Goal: Navigation & Orientation: Find specific page/section

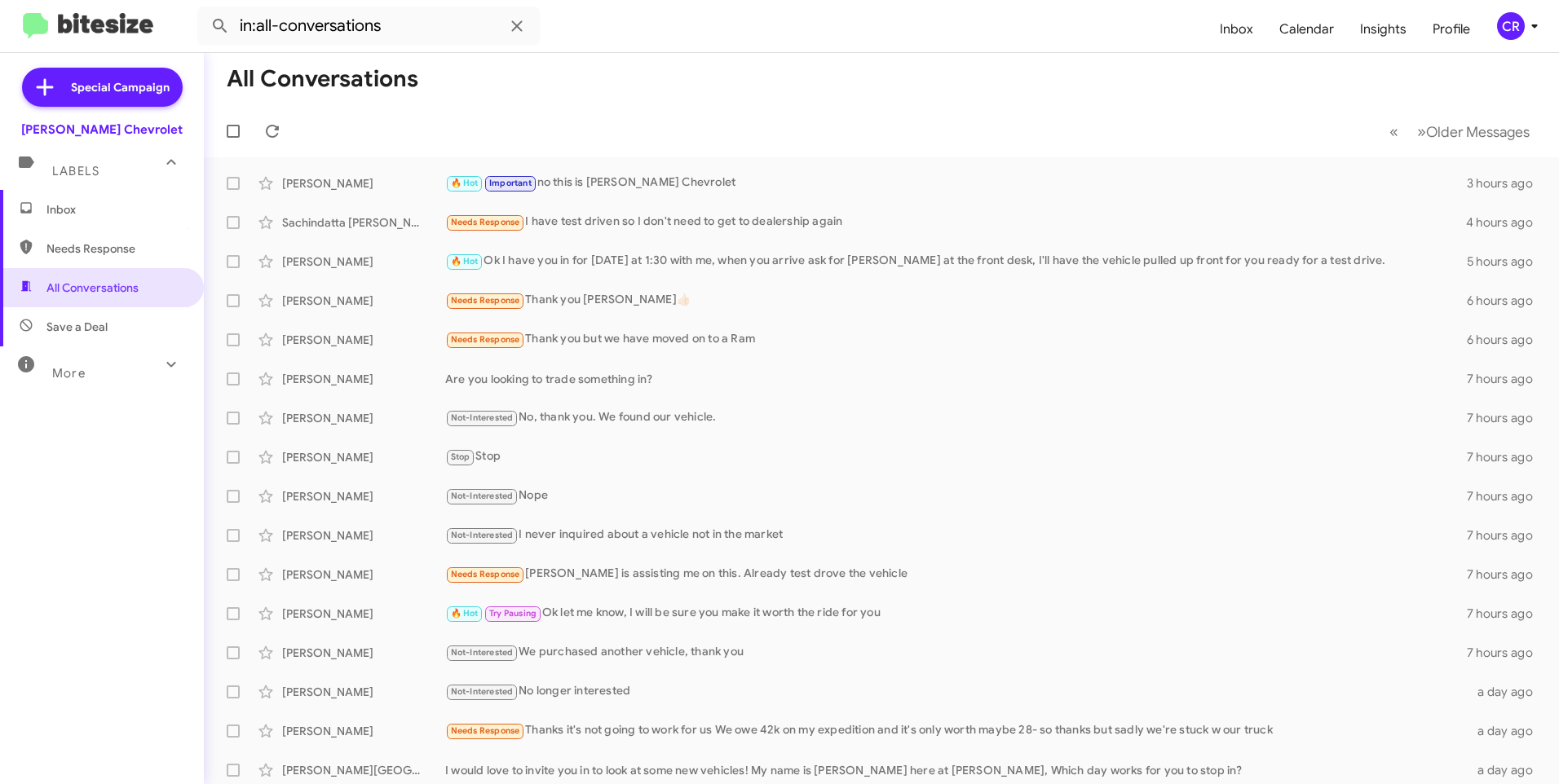
click at [101, 229] on span "Needs Response" at bounding box center [102, 248] width 204 height 39
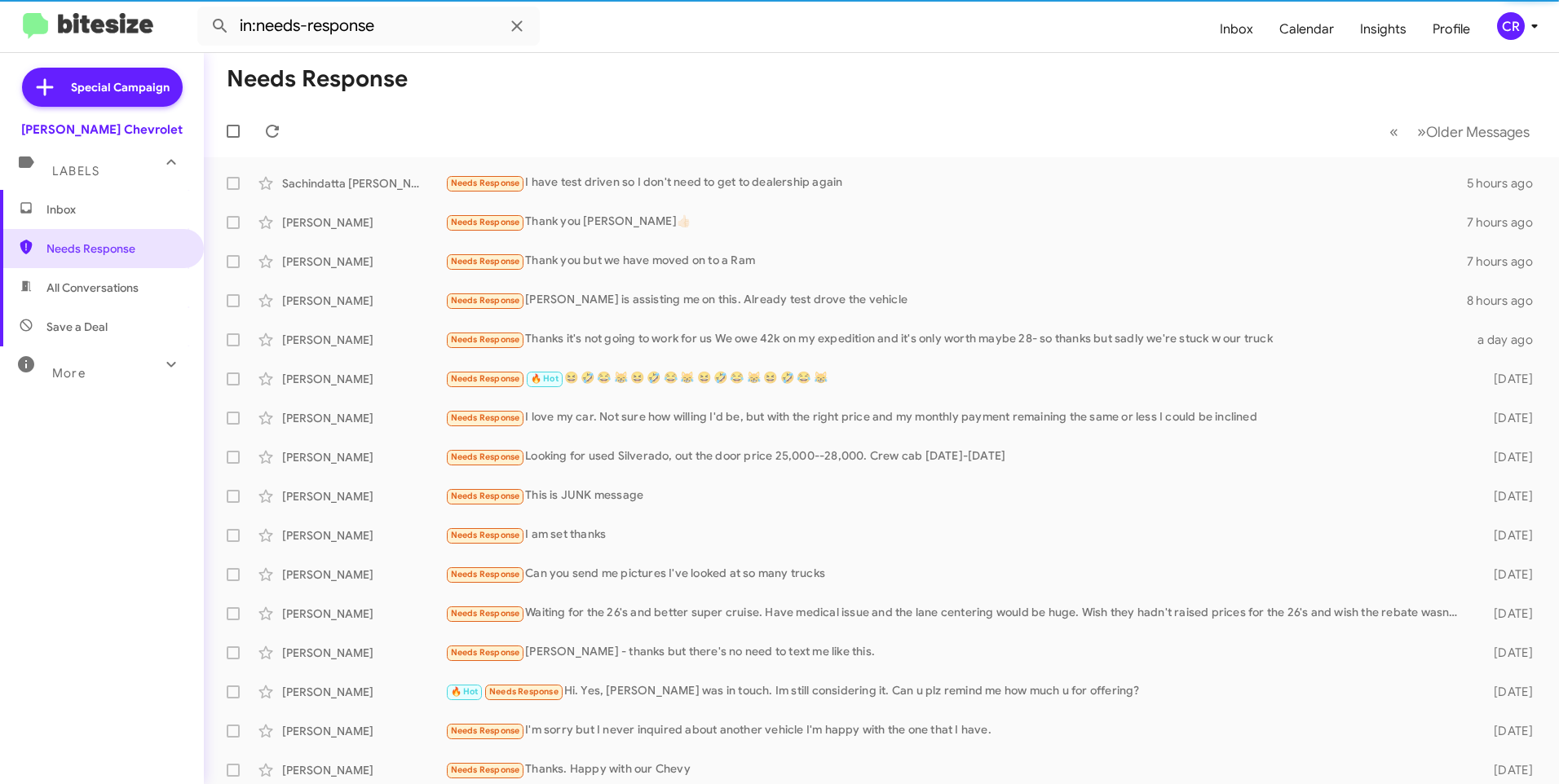
click at [61, 327] on span "Save a Deal" at bounding box center [77, 327] width 61 height 17
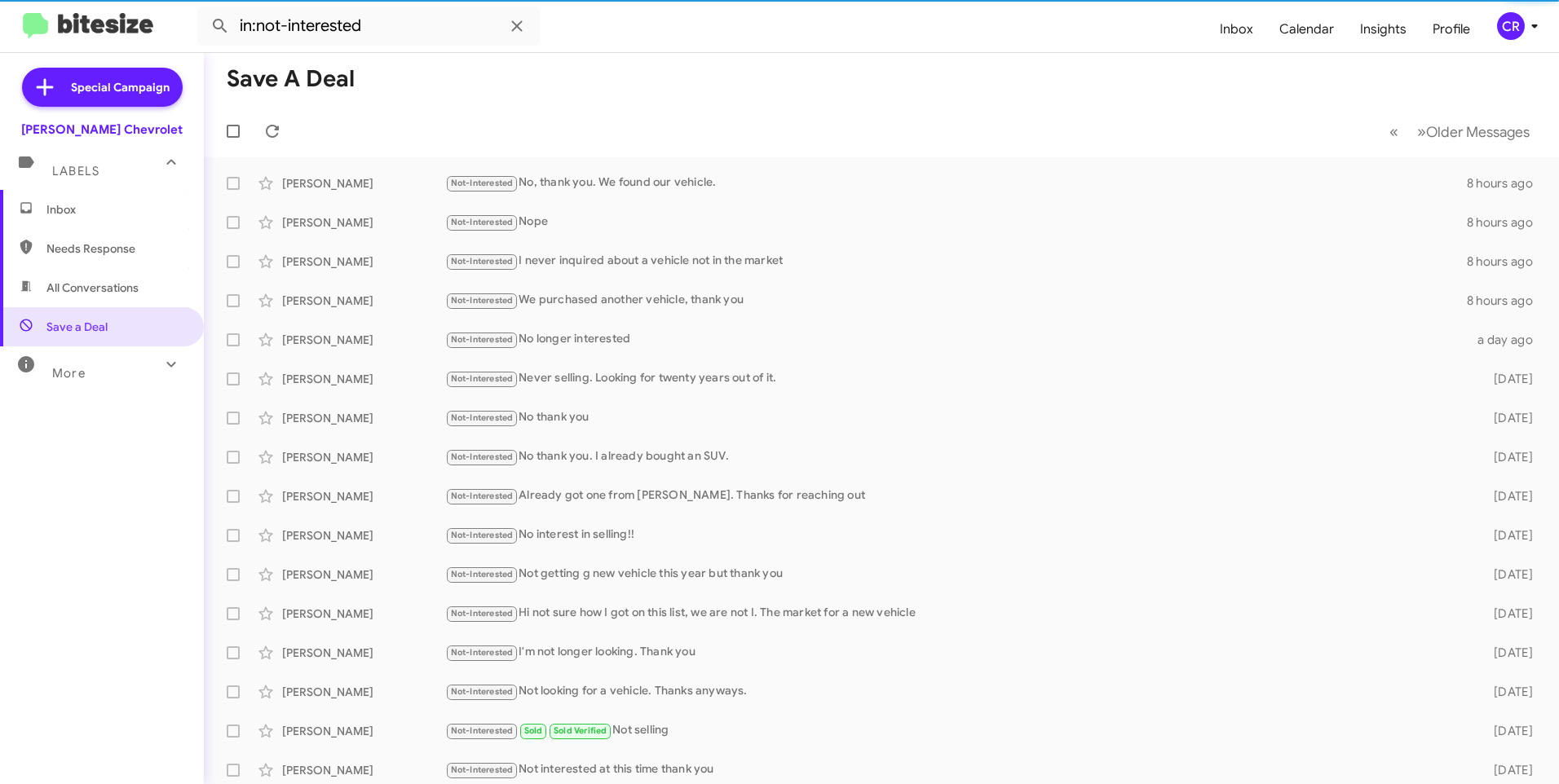
click at [94, 287] on span "All Conversations" at bounding box center [92, 288] width 92 height 17
type input "in:all-conversations"
